Goal: Task Accomplishment & Management: Complete application form

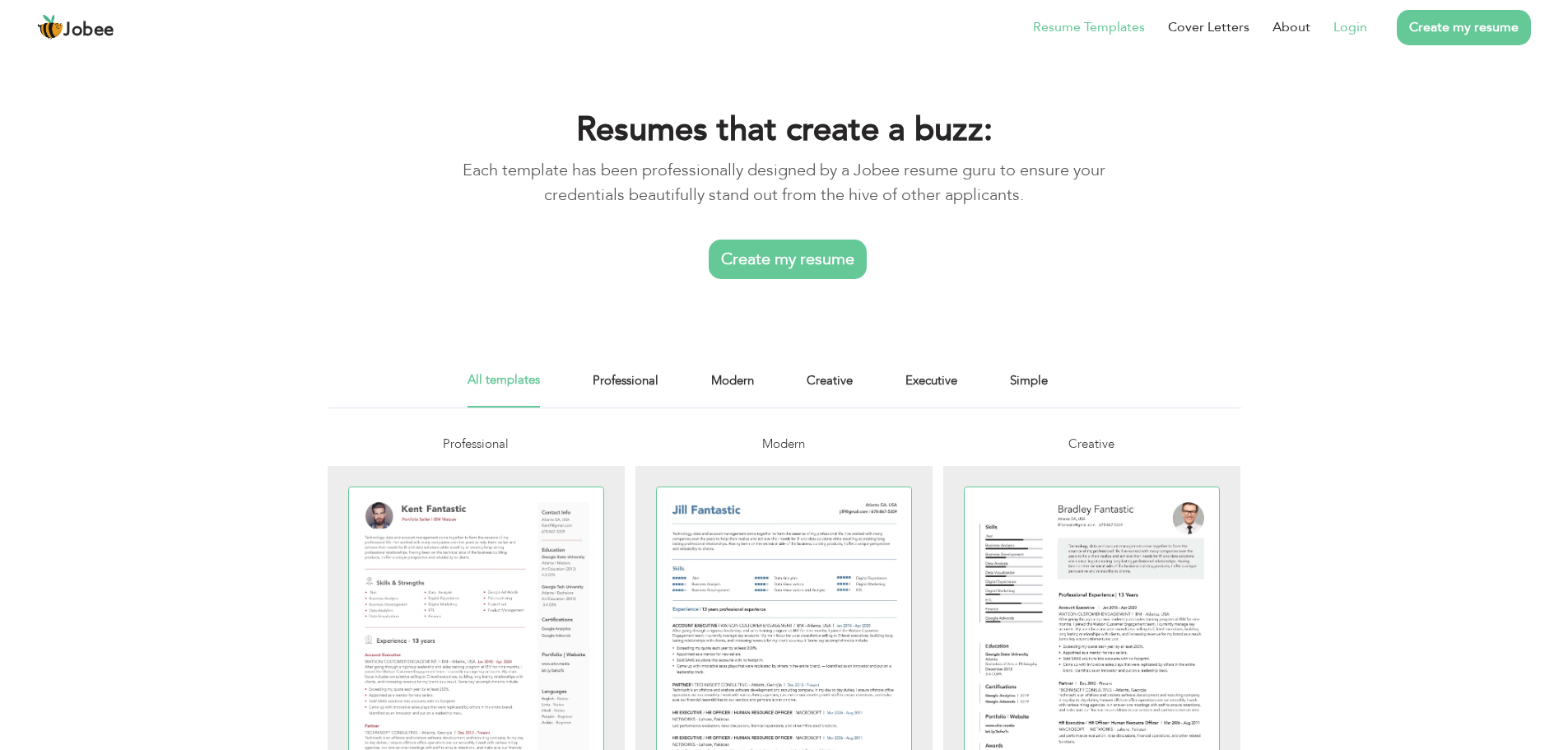
click at [1346, 30] on link "Login" at bounding box center [1350, 27] width 33 height 20
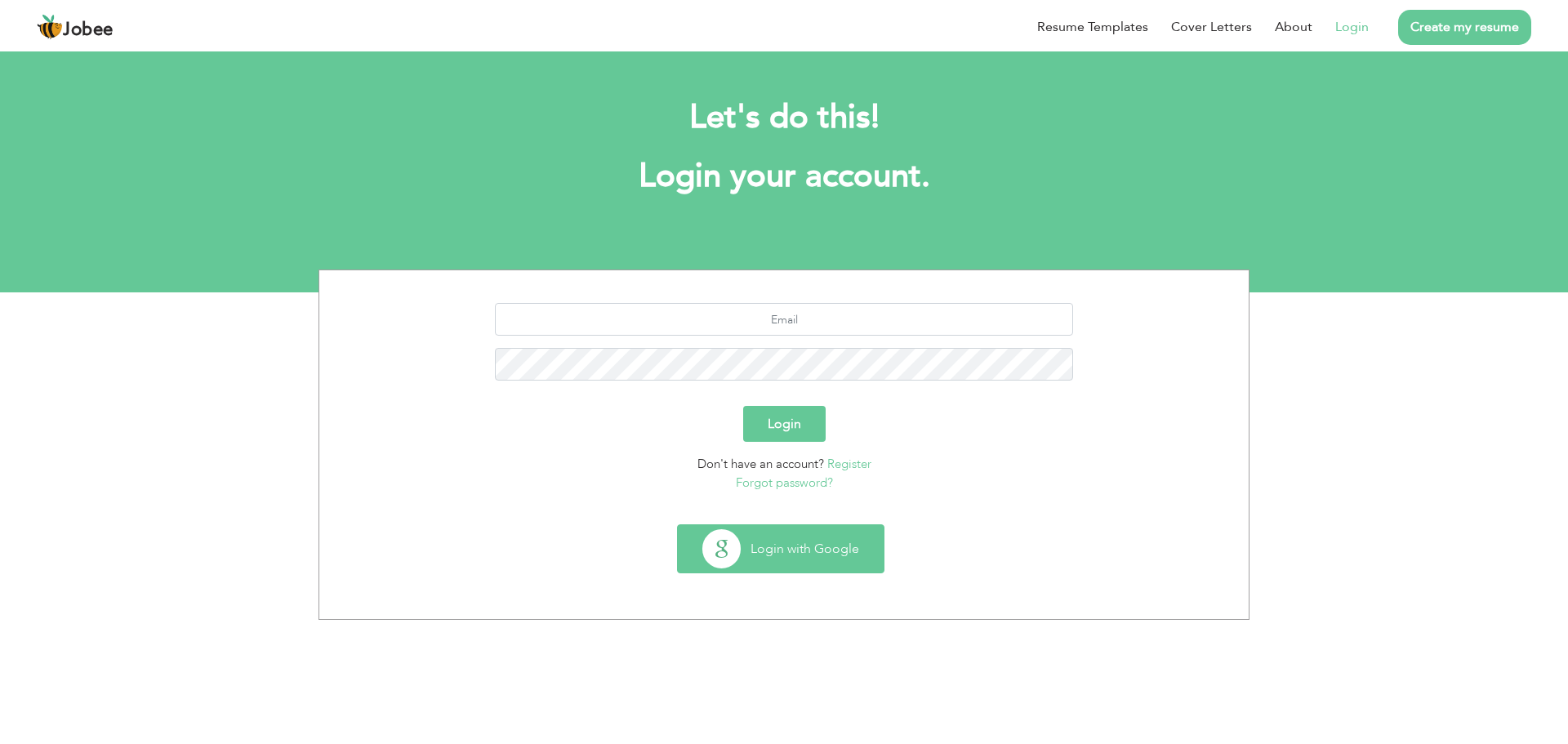
click at [774, 553] on button "Login with Google" at bounding box center [781, 549] width 206 height 48
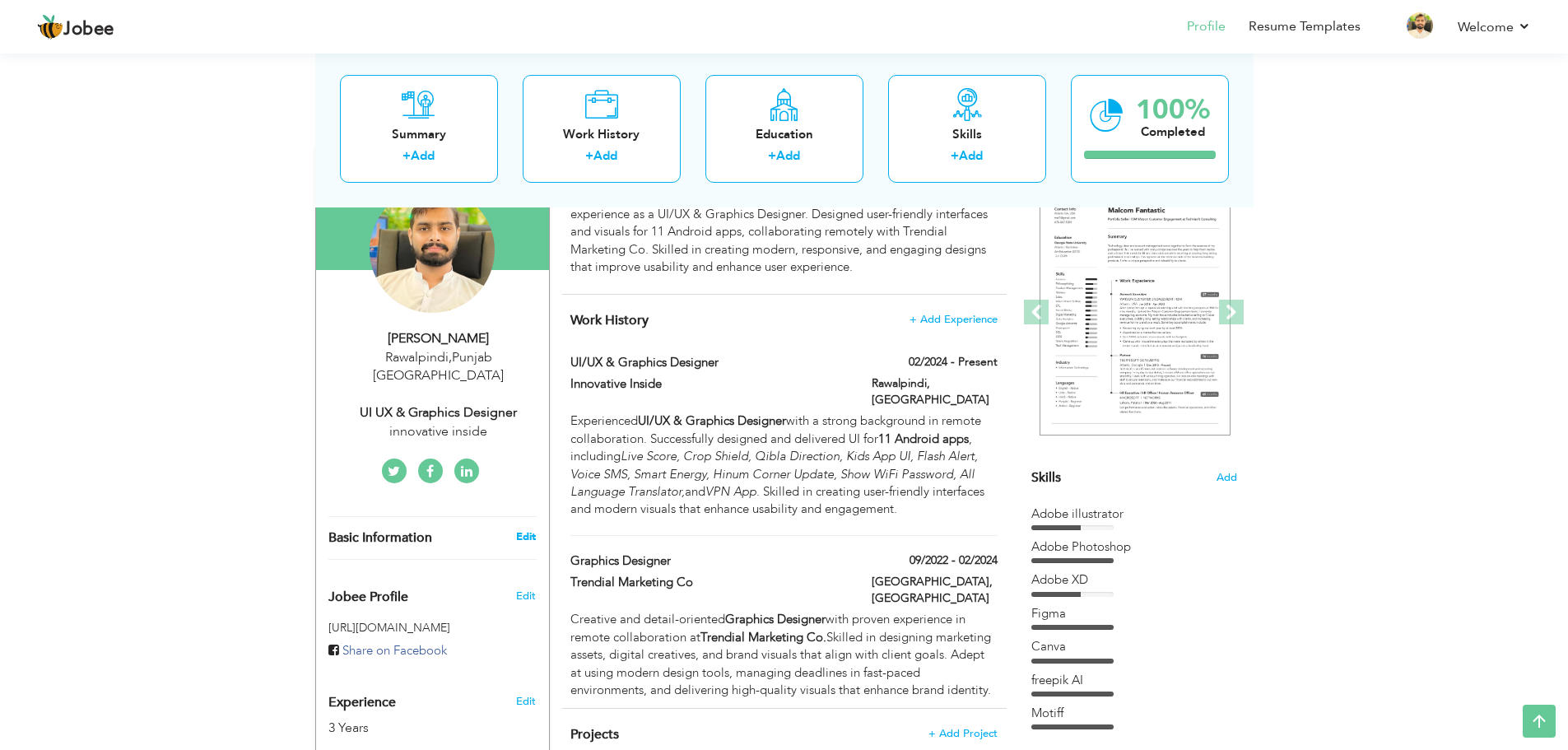
click at [530, 529] on link "Edit" at bounding box center [525, 536] width 20 height 15
type input "[PERSON_NAME]"
type input "Hameed"
type input "03055802139"
select select "number:166"
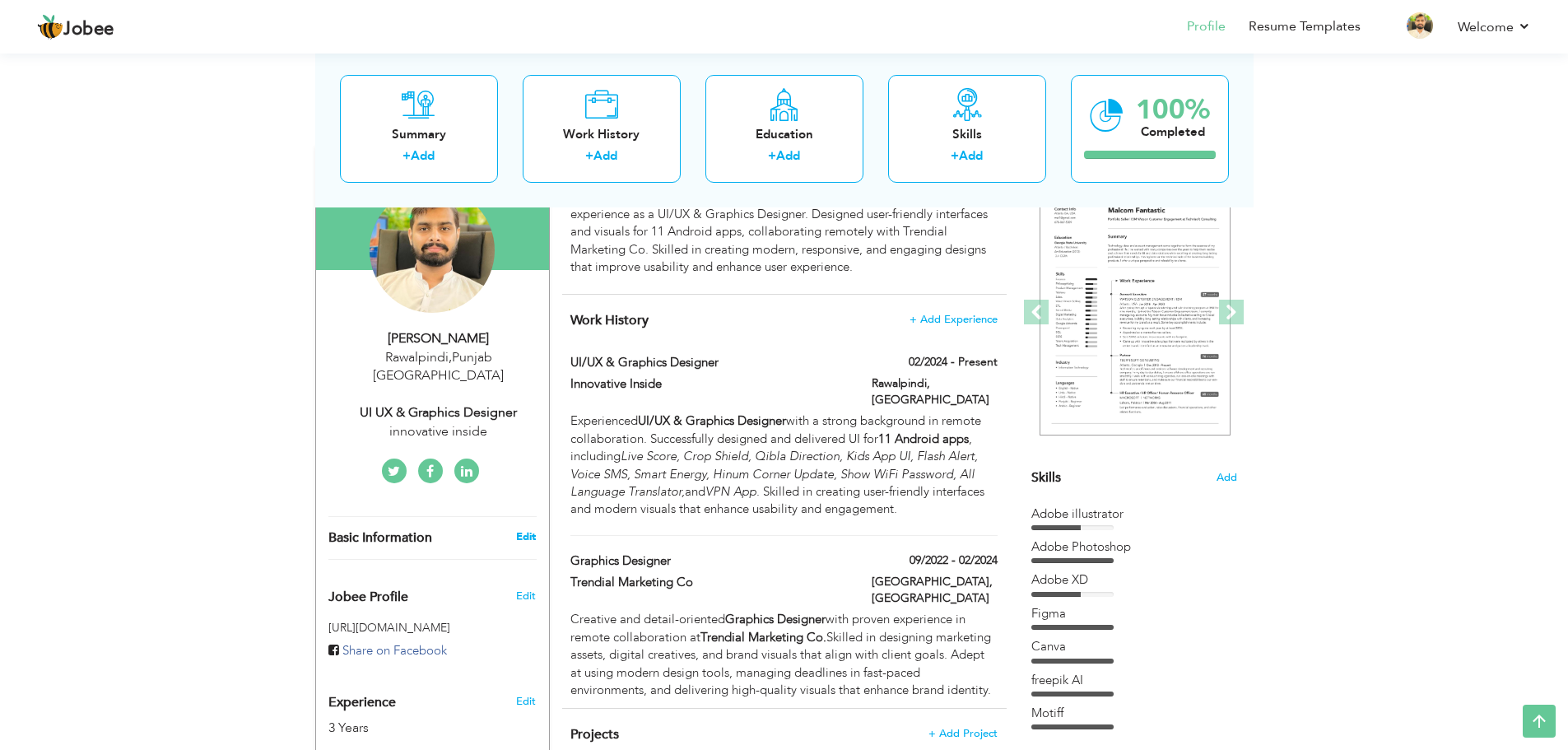
type input "[GEOGRAPHIC_DATA]"
type input "Rawalpindi"
select select "number:5"
type input "innovative inside"
type input "UI UX & Graphics Designer"
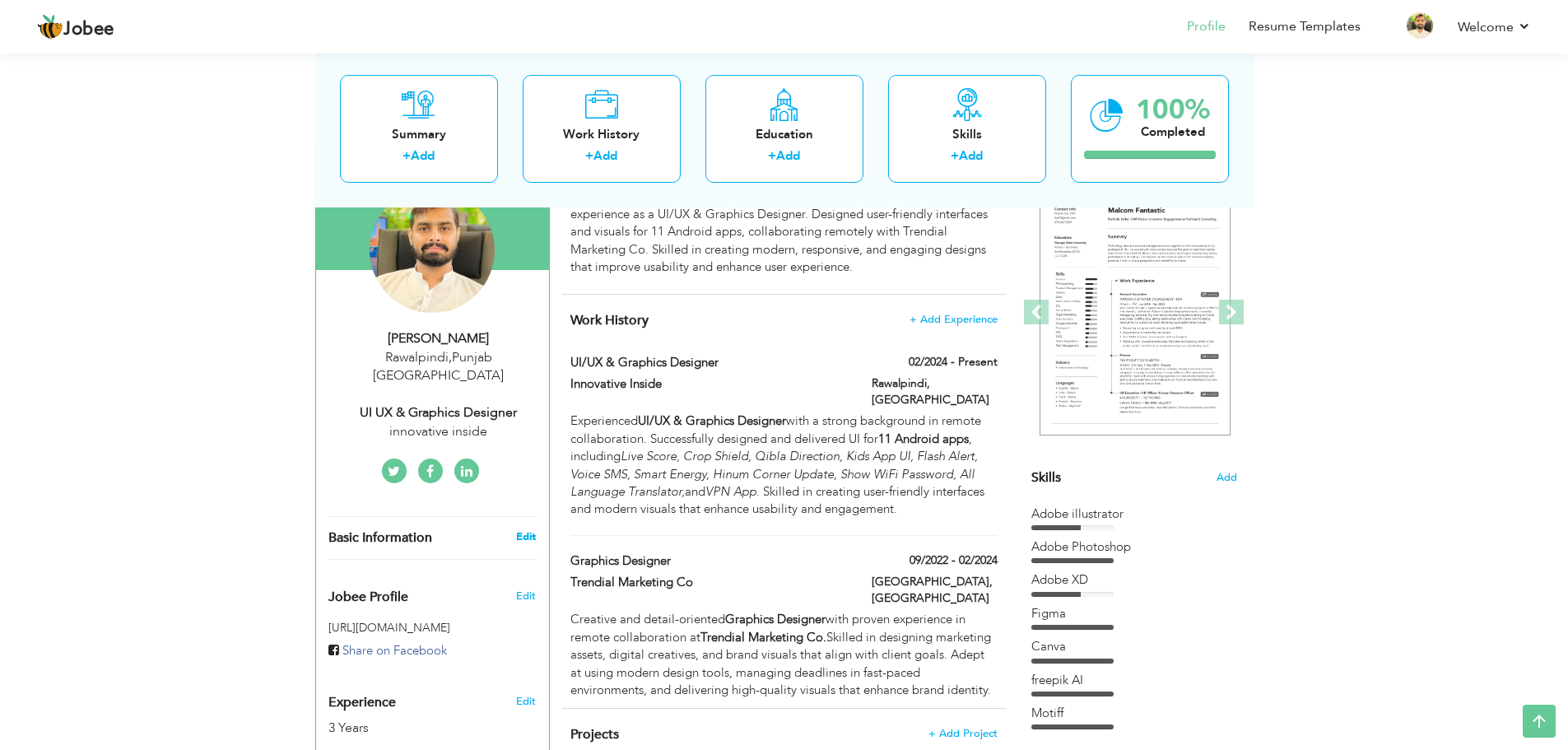
type input "https://www.linkedin.com/in/muzamal-hameed-876490356?utm_source=share&utm_campa…"
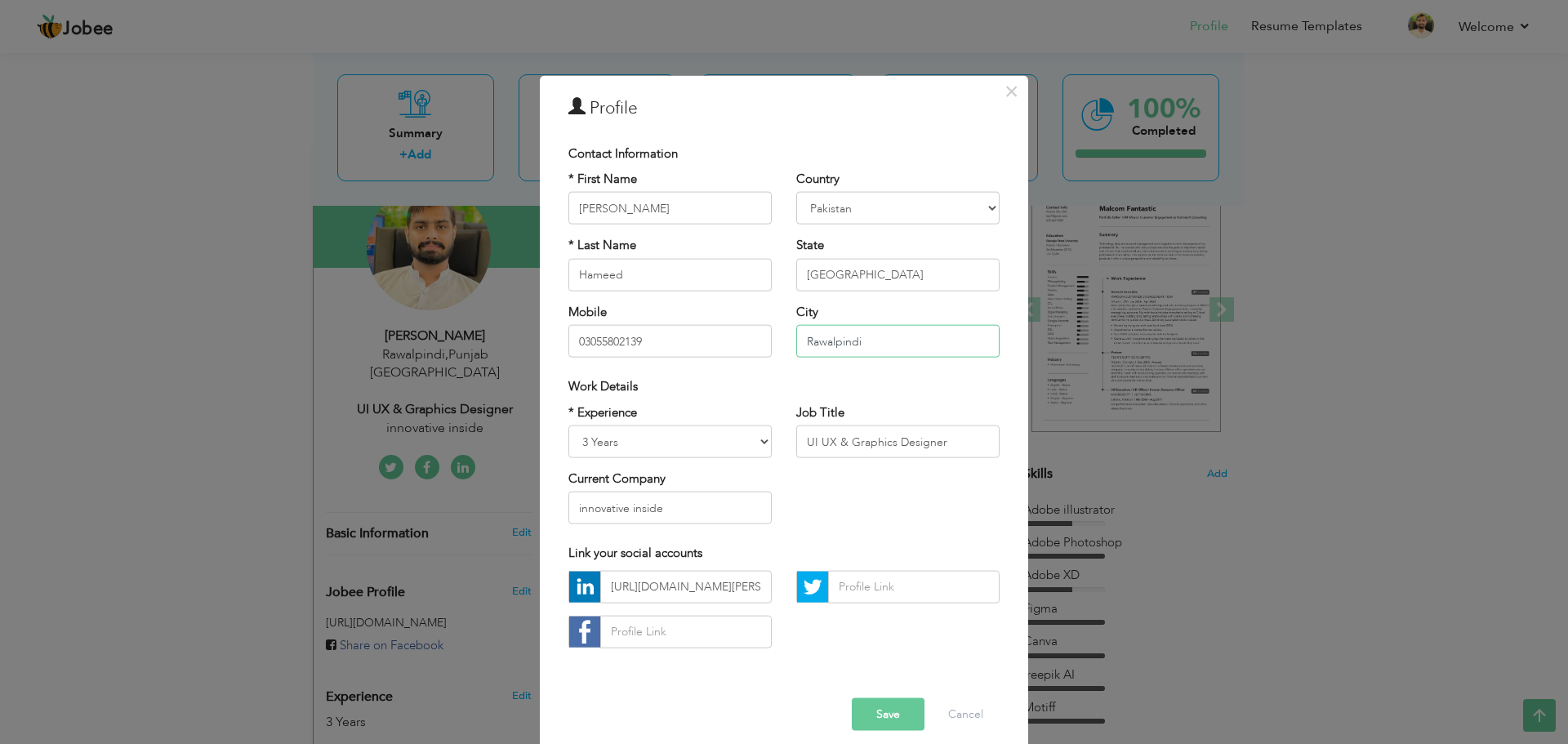
drag, startPoint x: 882, startPoint y: 334, endPoint x: 610, endPoint y: 357, distance: 273.0
click at [610, 357] on div "* First Name Muzamal * Last Name Hameed Mobile 03055802139 Country Afghanistan …" at bounding box center [783, 270] width 456 height 199
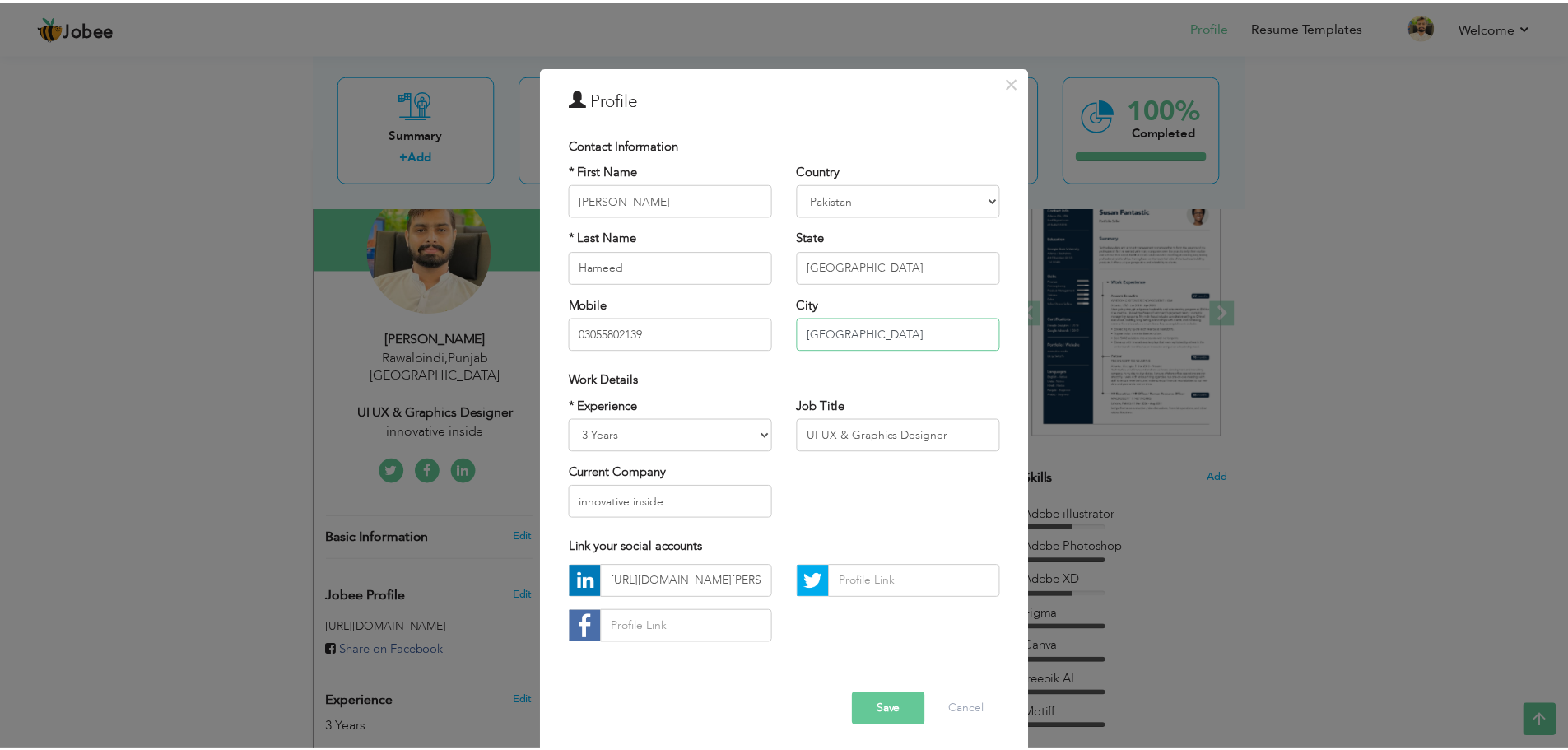
scroll to position [15, 0]
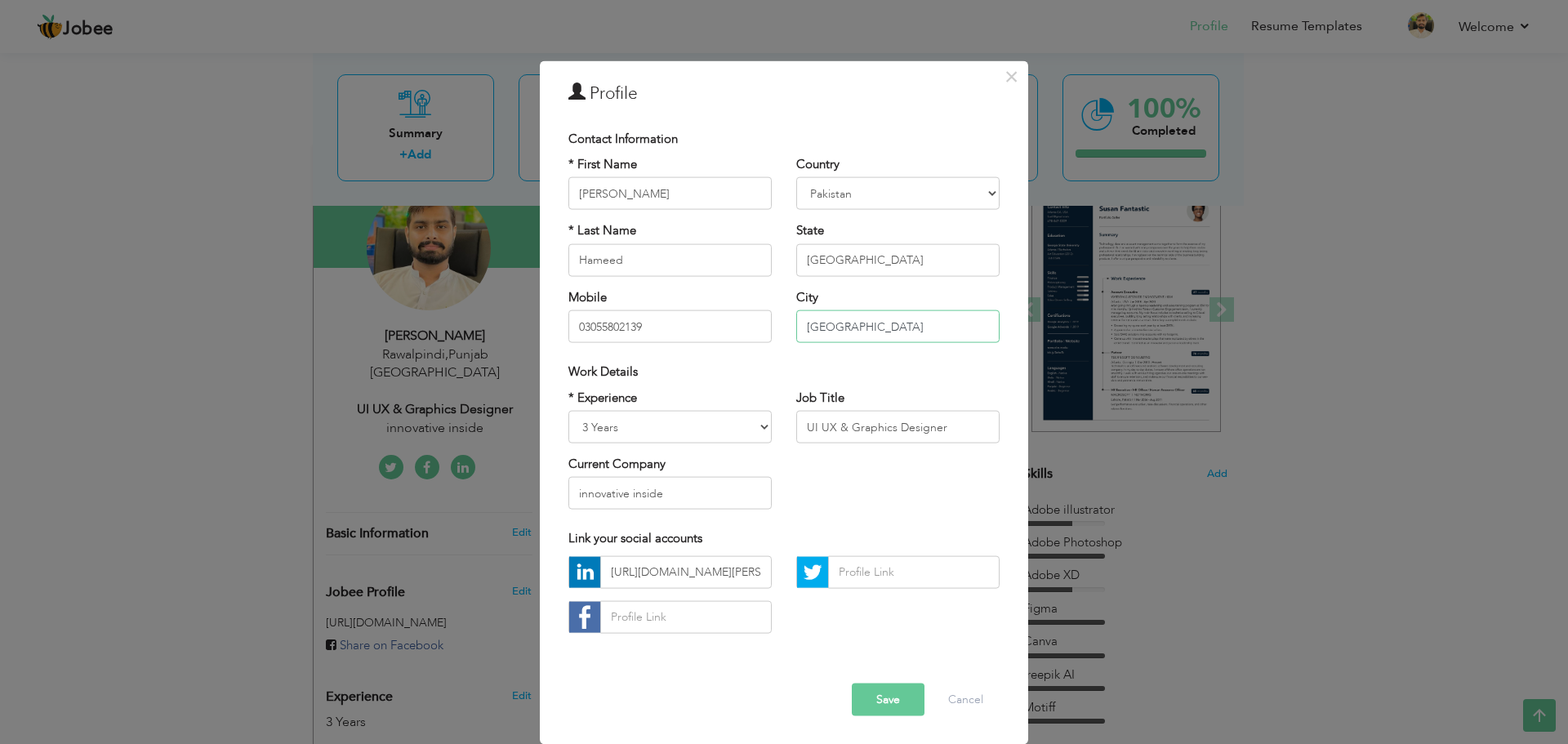
type input "[GEOGRAPHIC_DATA]"
click at [872, 708] on button "Save" at bounding box center [888, 699] width 73 height 32
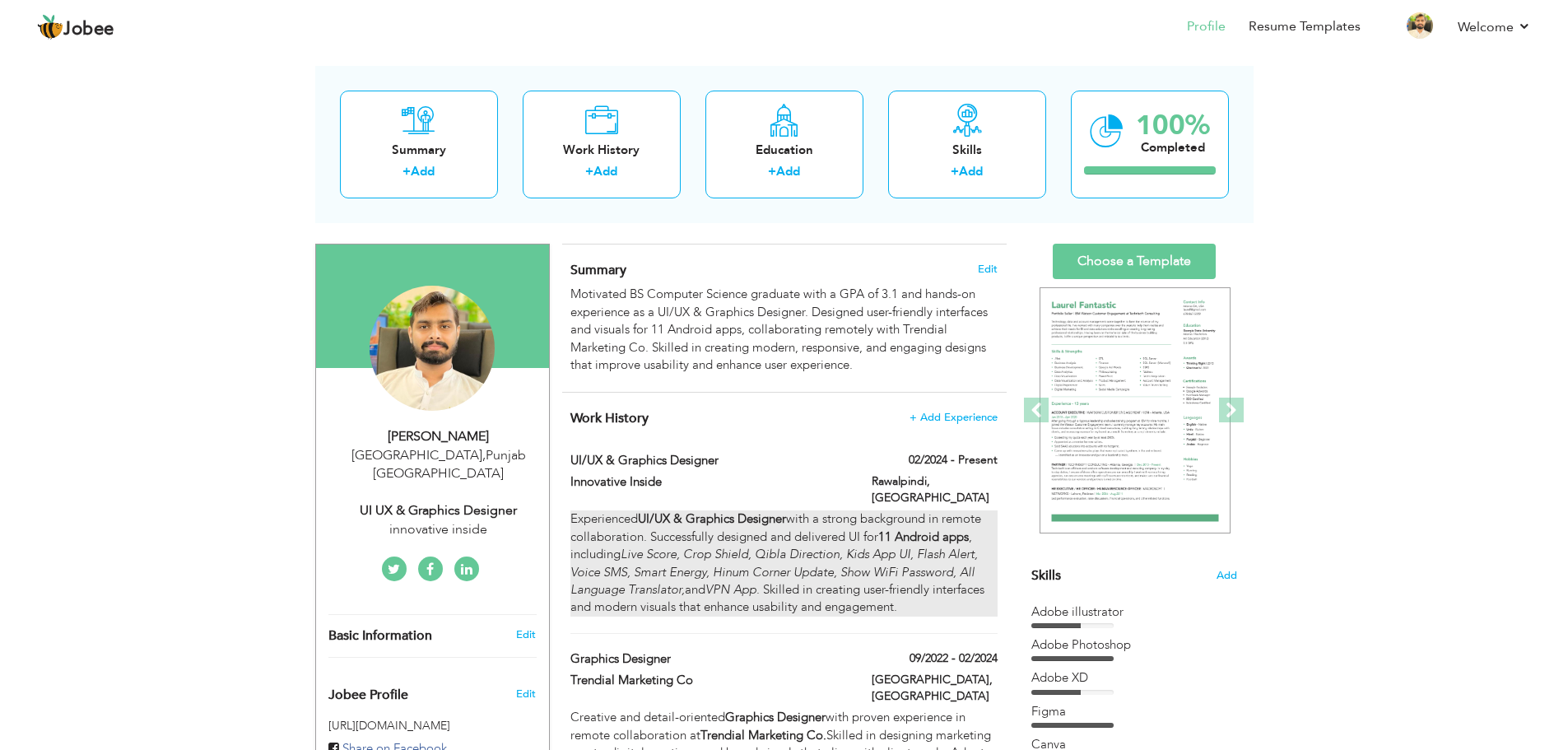
scroll to position [247, 0]
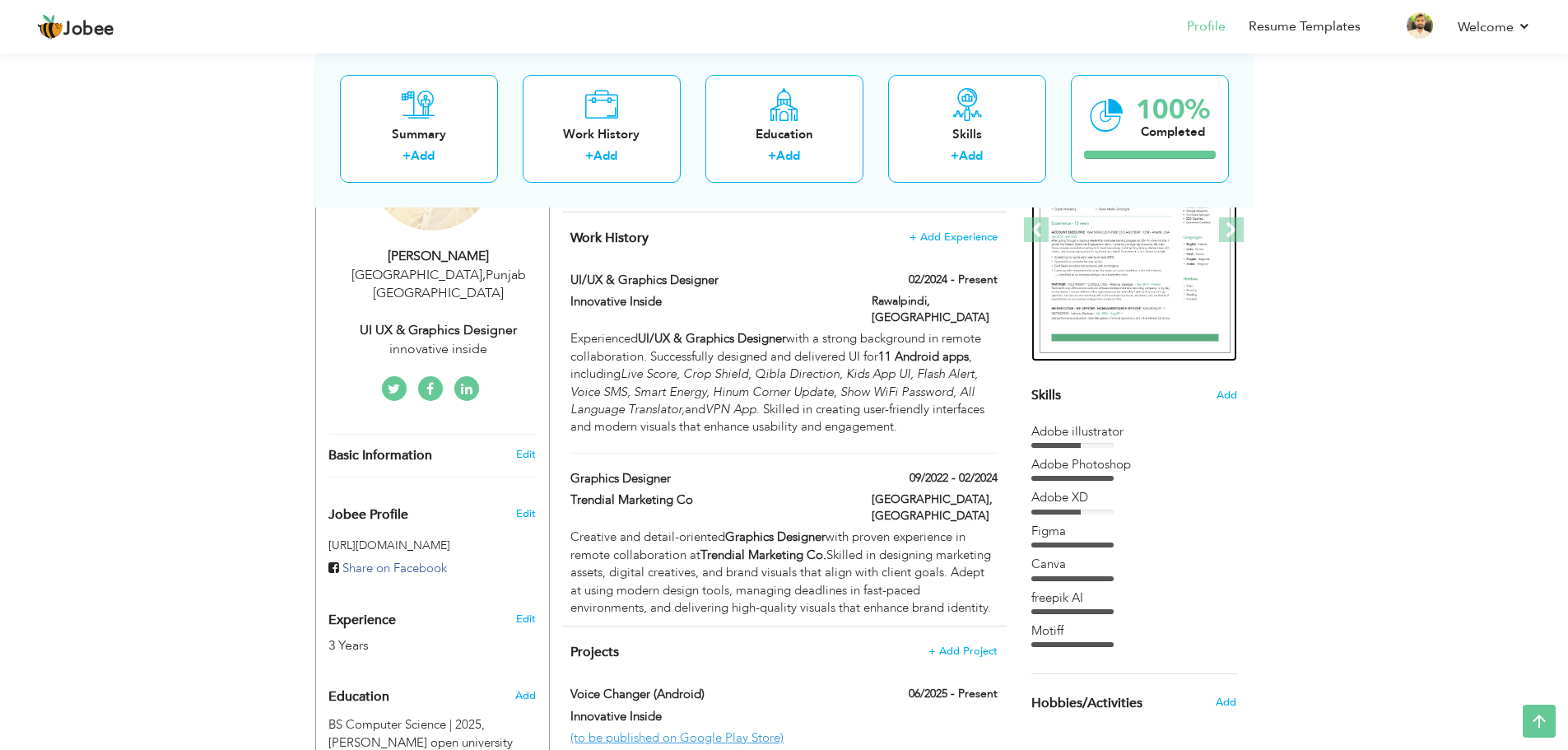
click at [1122, 243] on img at bounding box center [1135, 230] width 191 height 247
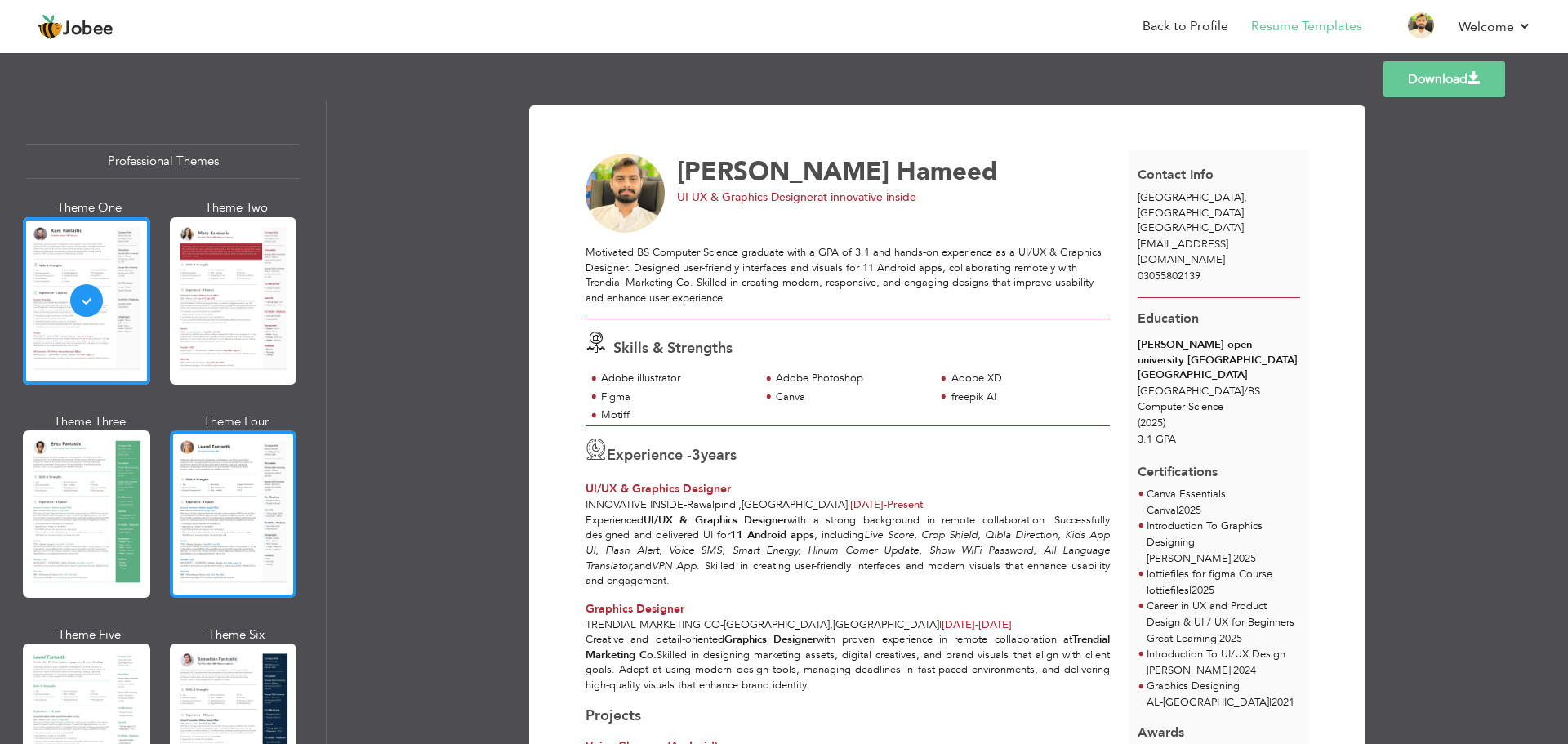
click at [258, 513] on div at bounding box center [233, 513] width 127 height 167
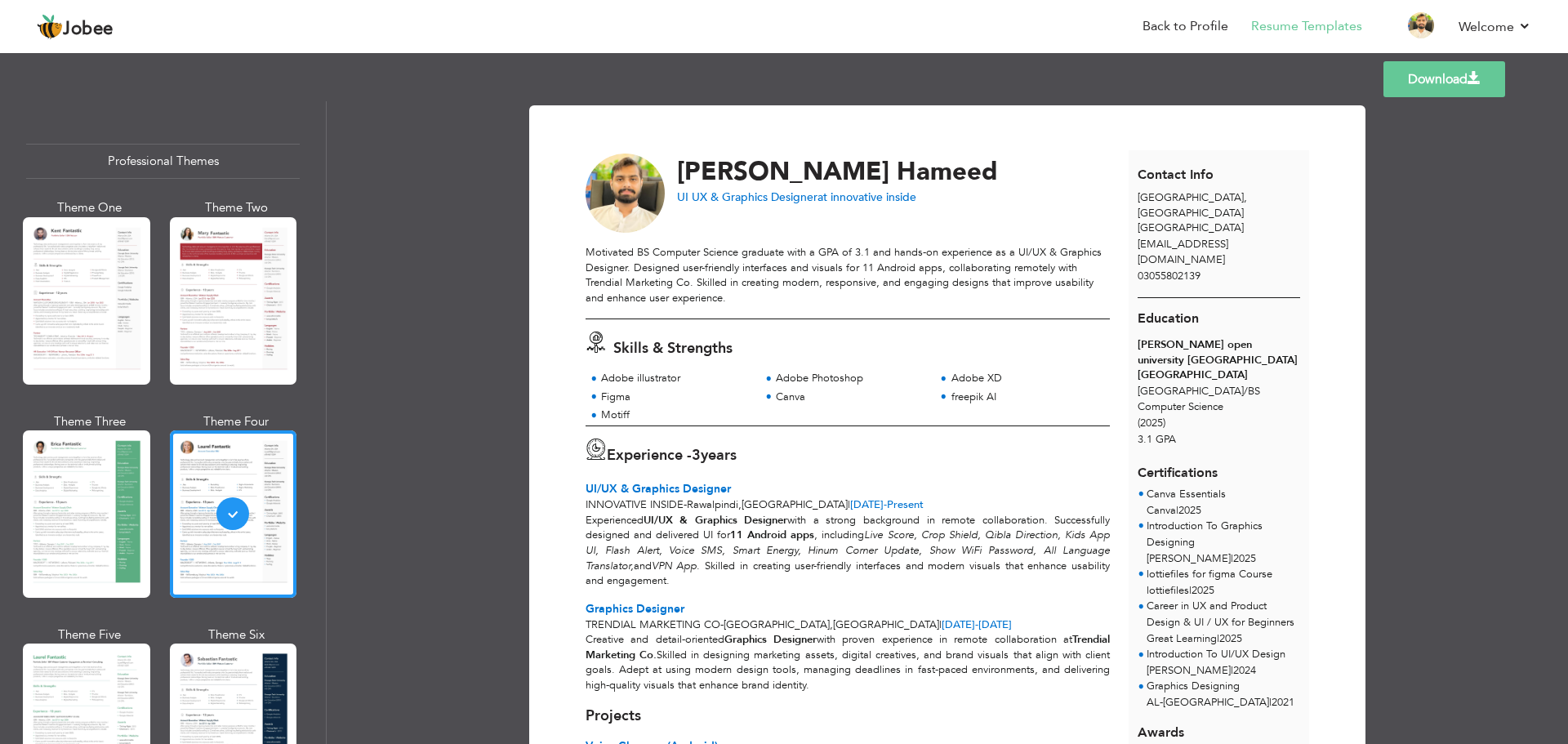
click at [1444, 80] on link "Download" at bounding box center [1443, 79] width 121 height 36
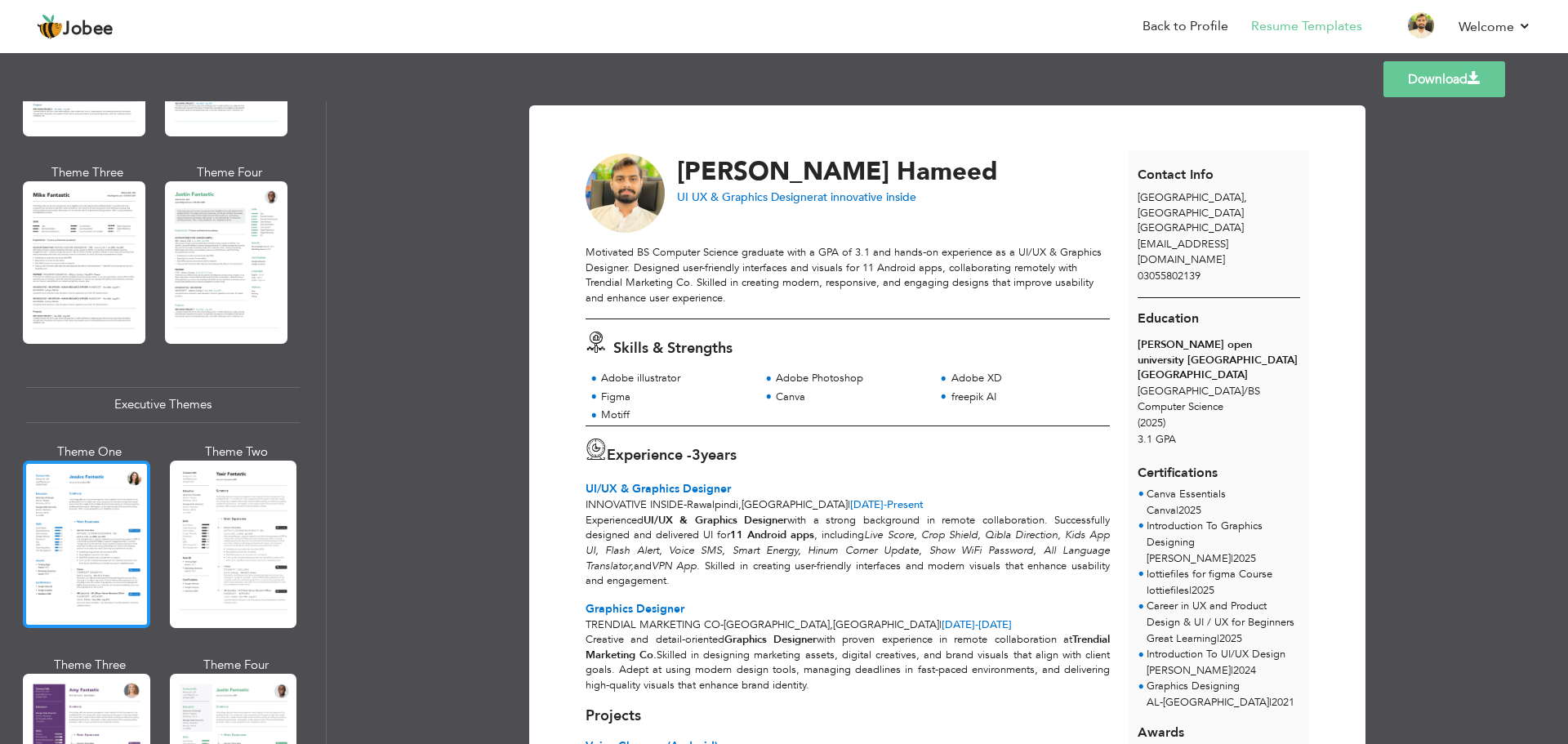
scroll to position [980, 0]
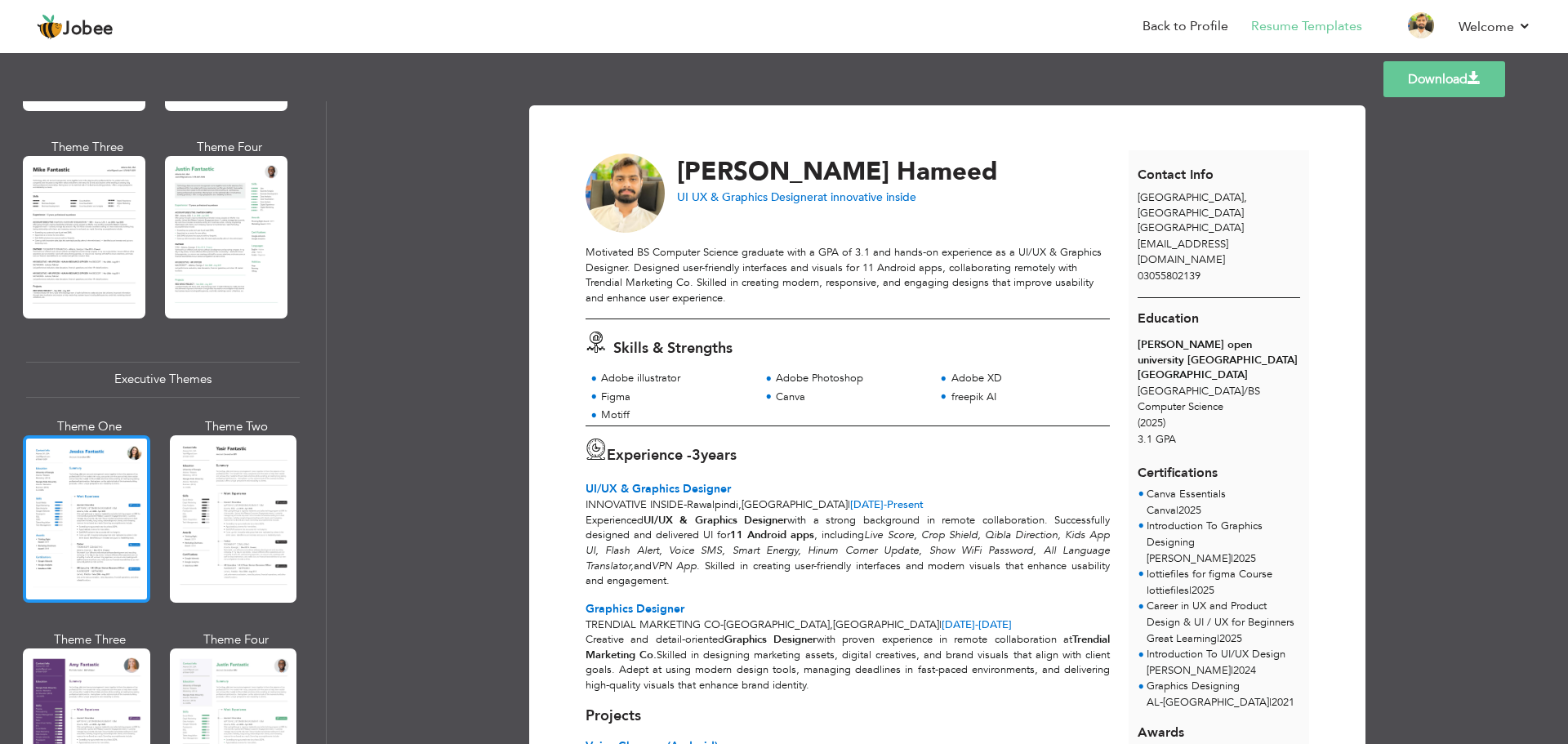
click at [59, 505] on div at bounding box center [87, 518] width 127 height 167
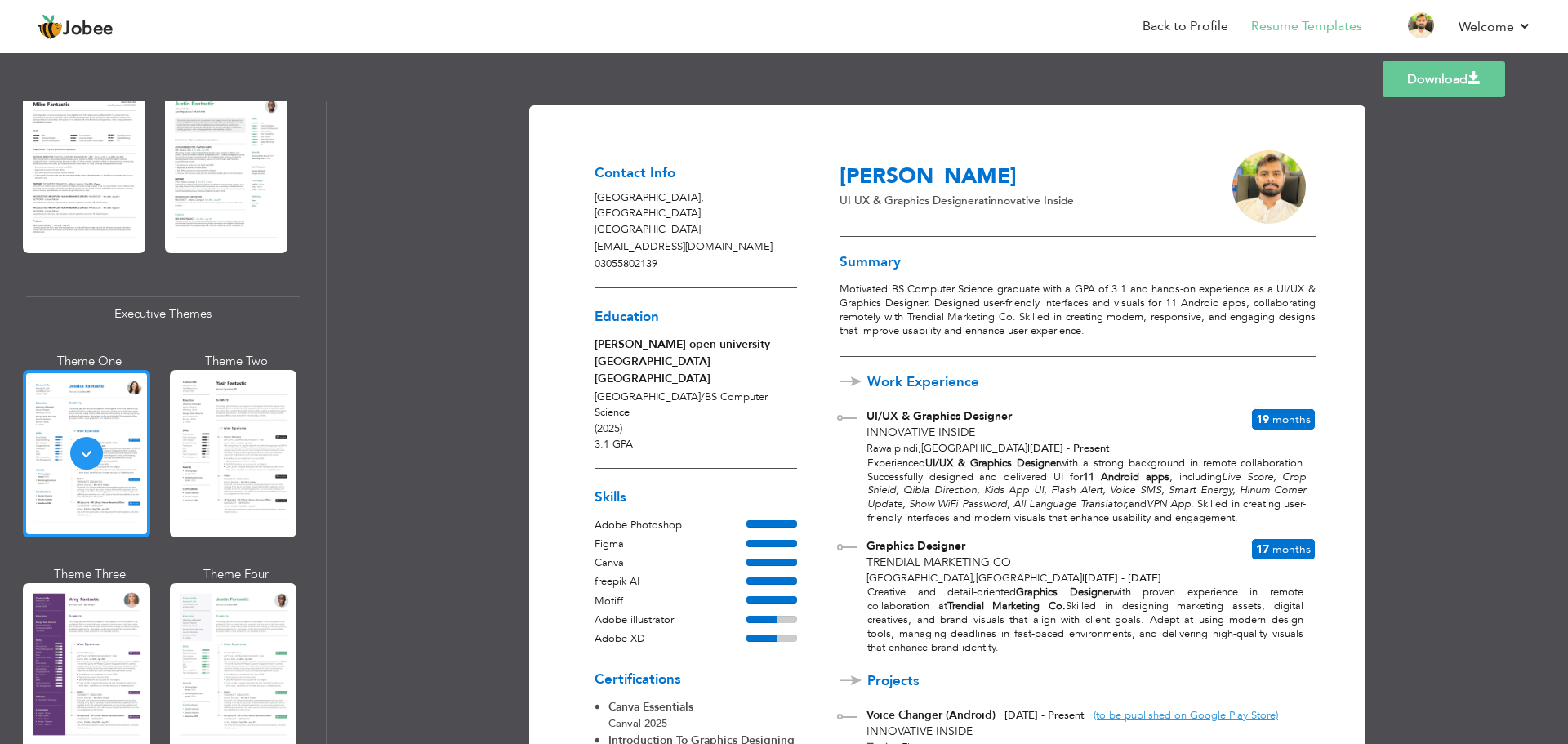
scroll to position [1061, 0]
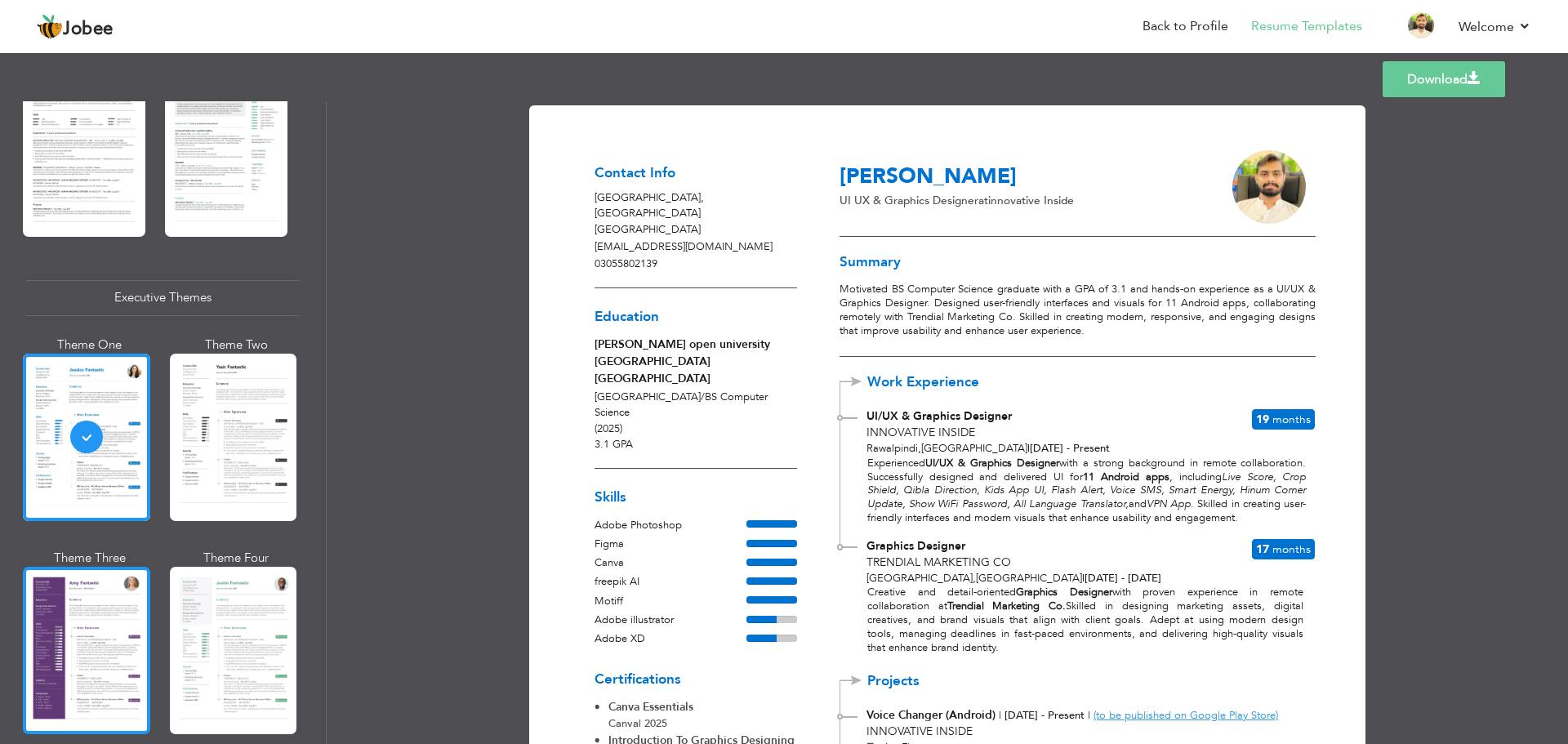
click at [94, 646] on div at bounding box center [87, 650] width 127 height 167
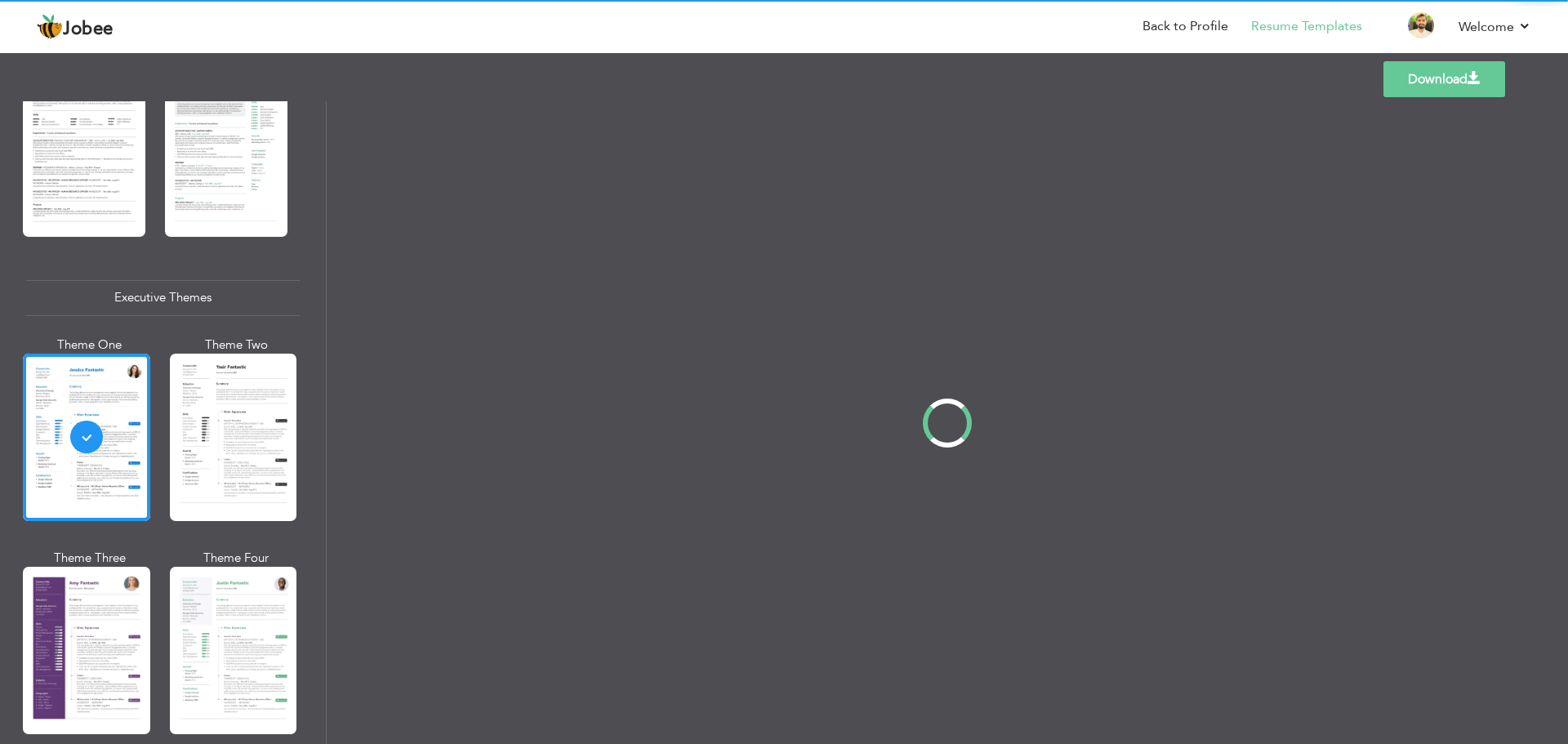
scroll to position [1062, 0]
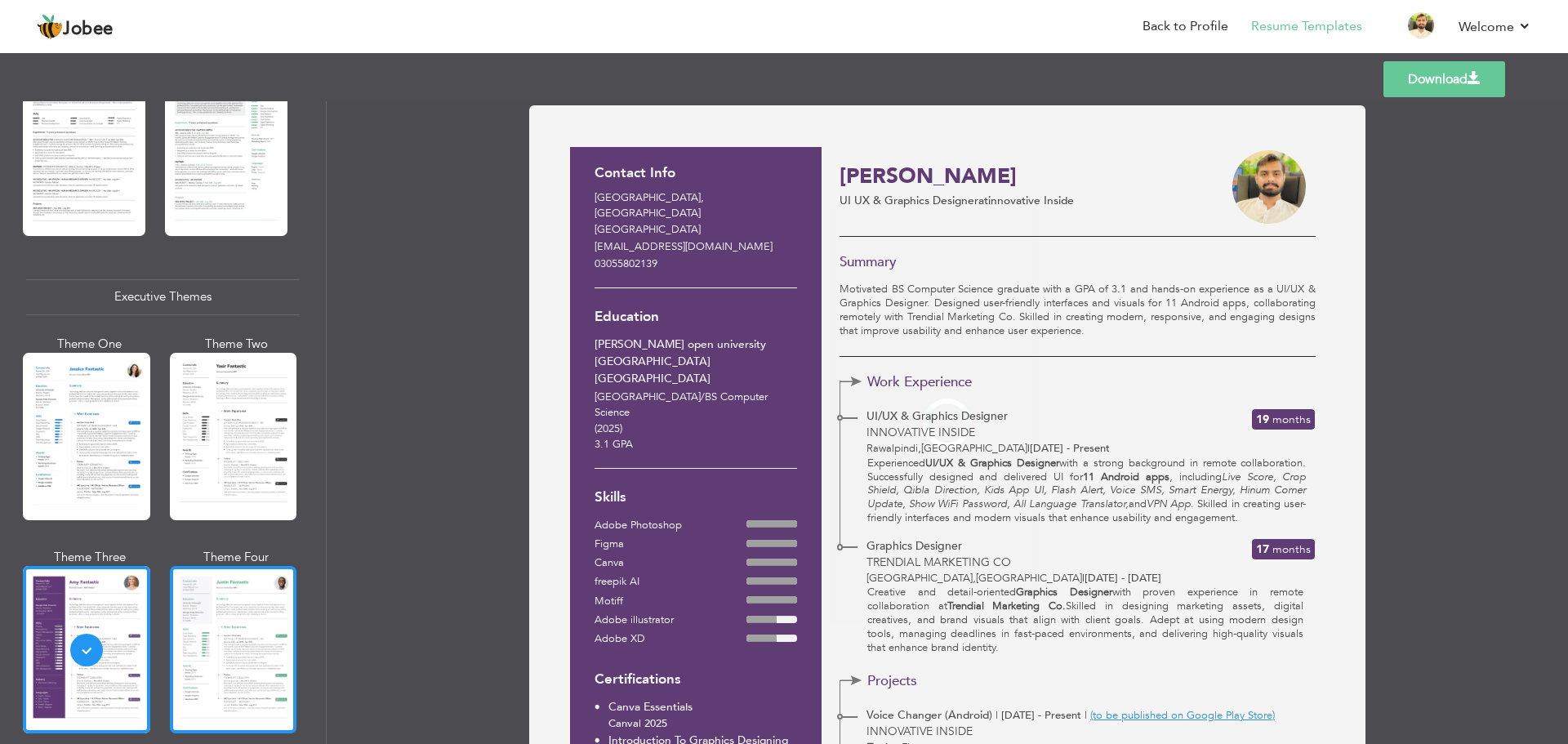
click at [225, 635] on div at bounding box center [233, 649] width 127 height 167
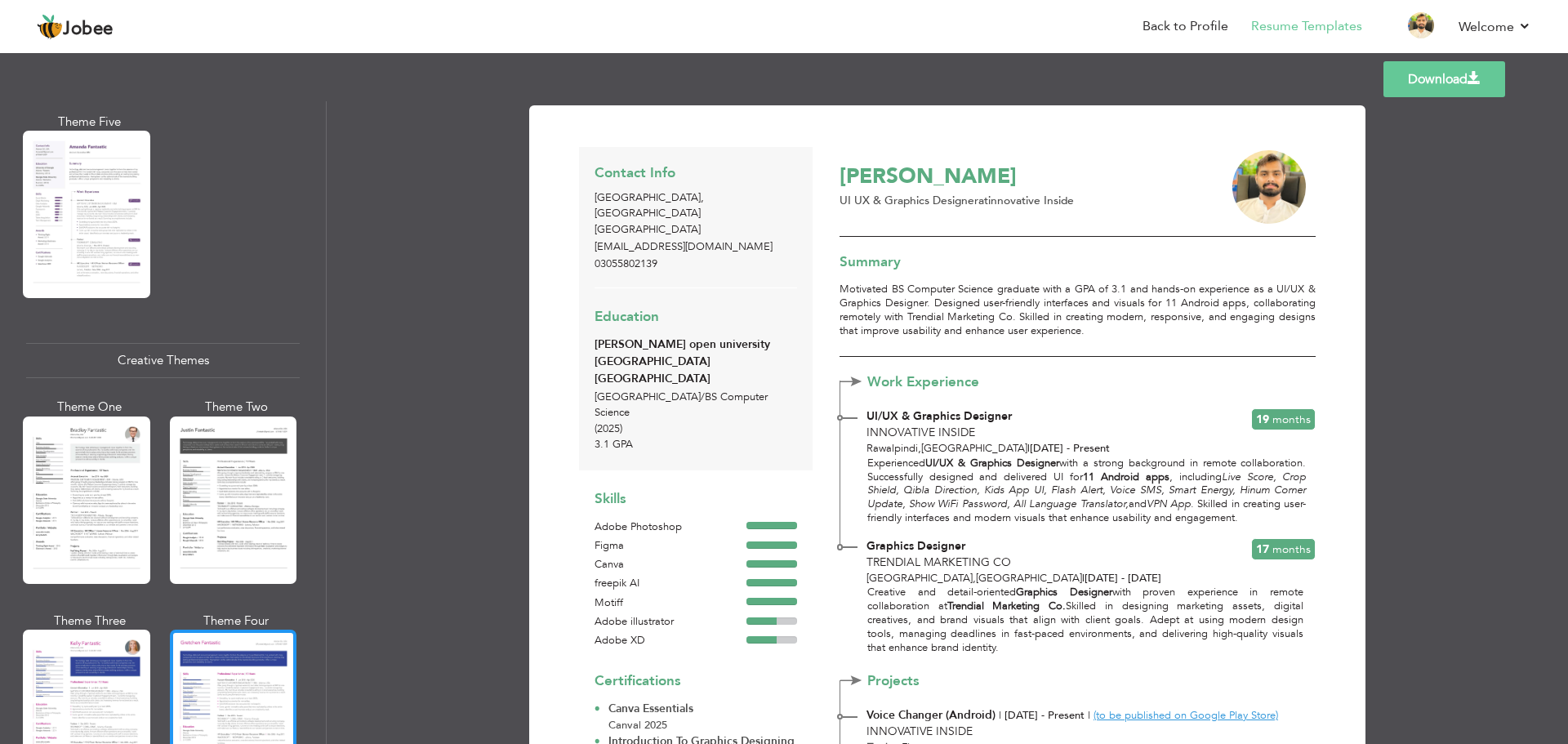
scroll to position [1797, 0]
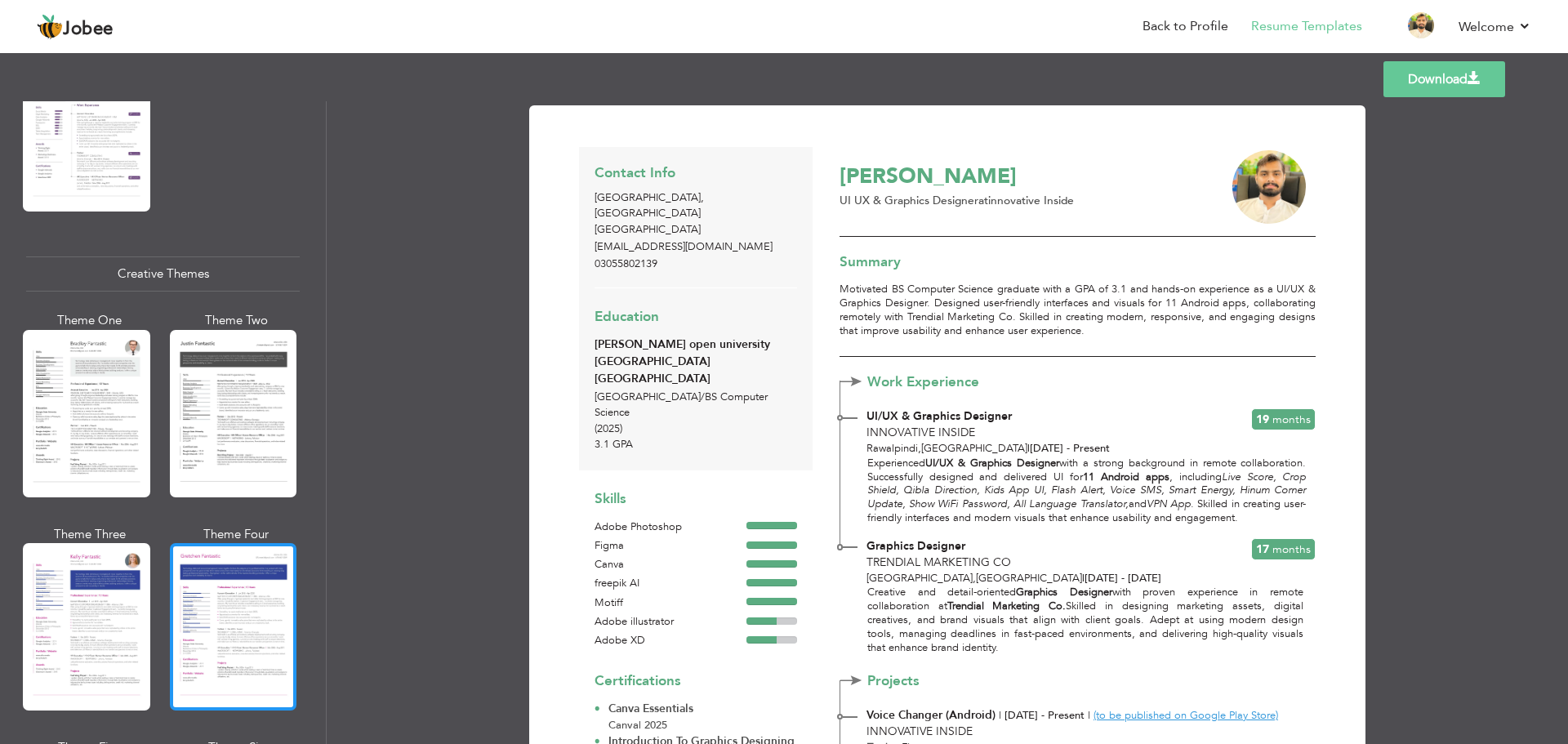
click at [232, 596] on div at bounding box center [233, 626] width 127 height 167
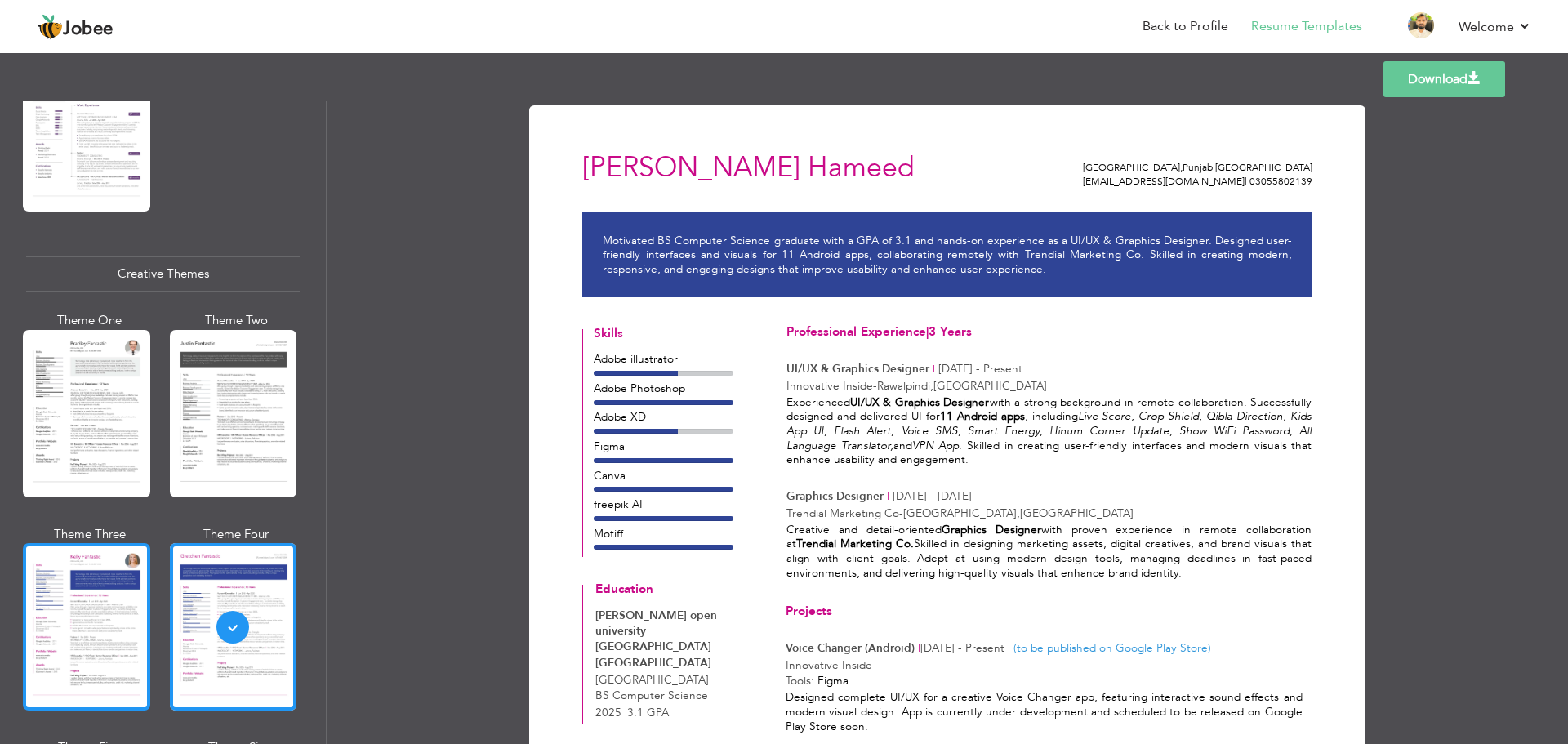
click at [109, 578] on div at bounding box center [87, 626] width 127 height 167
